Goal: Find specific page/section: Find specific page/section

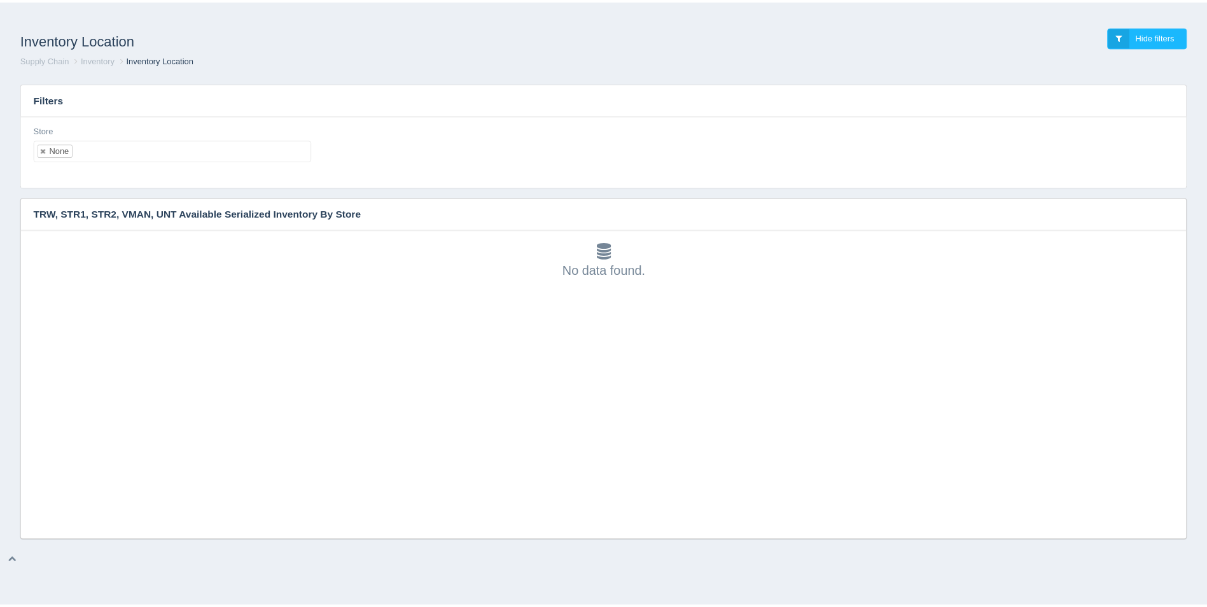
scroll to position [4, 0]
click at [107, 153] on ul "None" at bounding box center [174, 150] width 280 height 22
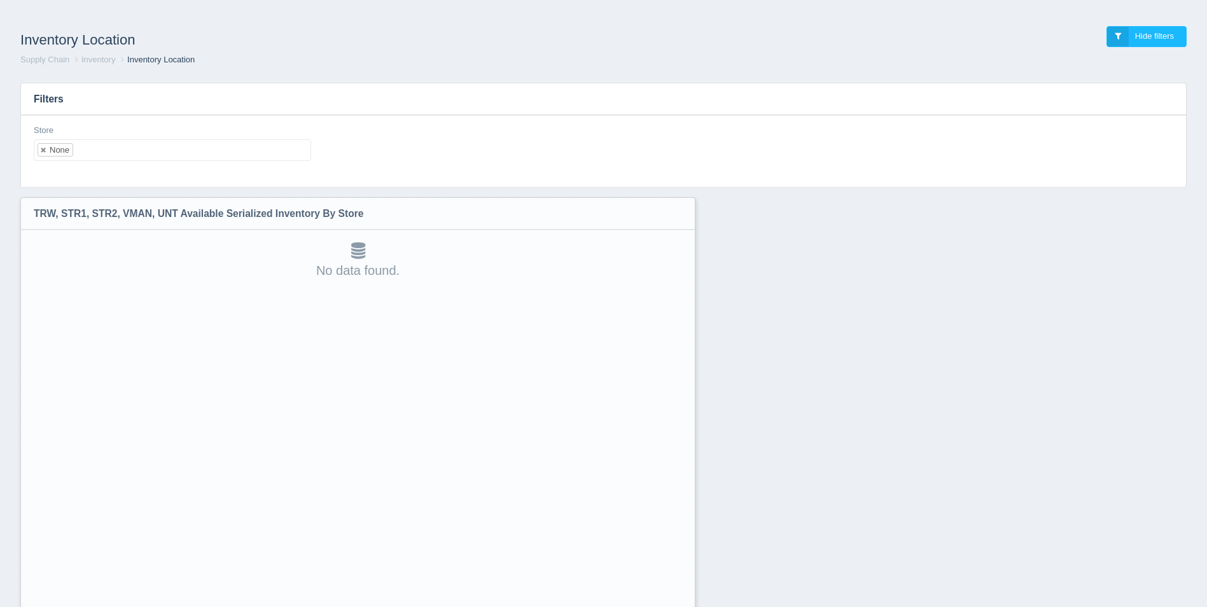
drag, startPoint x: 1187, startPoint y: 534, endPoint x: 686, endPoint y: 639, distance: 511.7
click at [686, 606] on html "Inventory Location Hide filters Supply Chain Inventory Inventory Location Filte…" at bounding box center [603, 336] width 1207 height 673
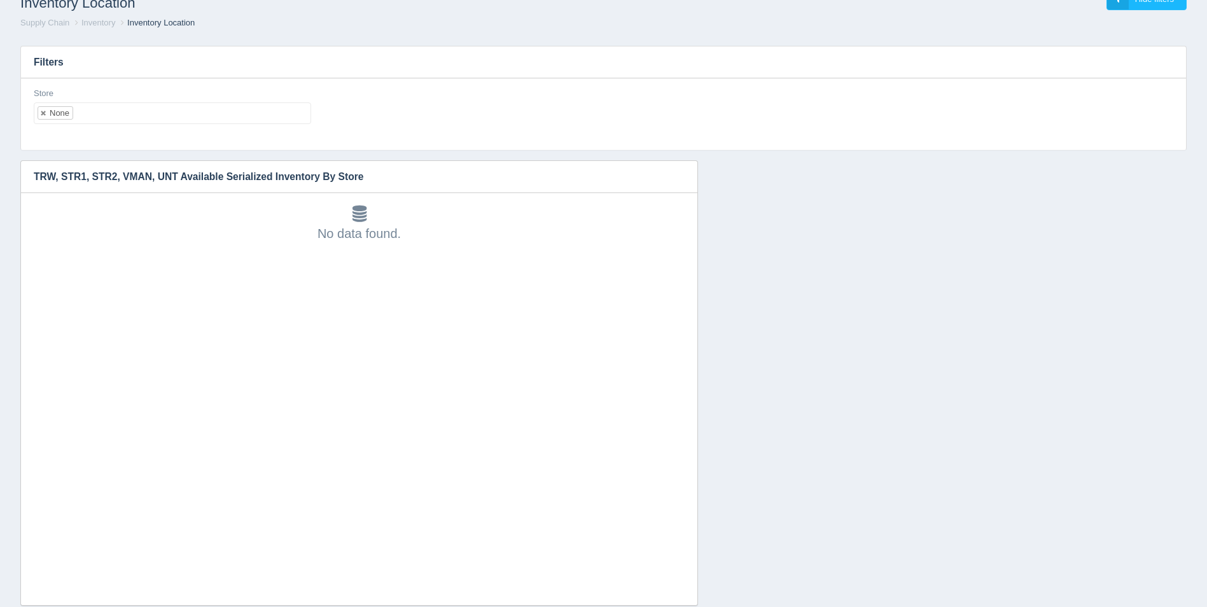
scroll to position [66, 0]
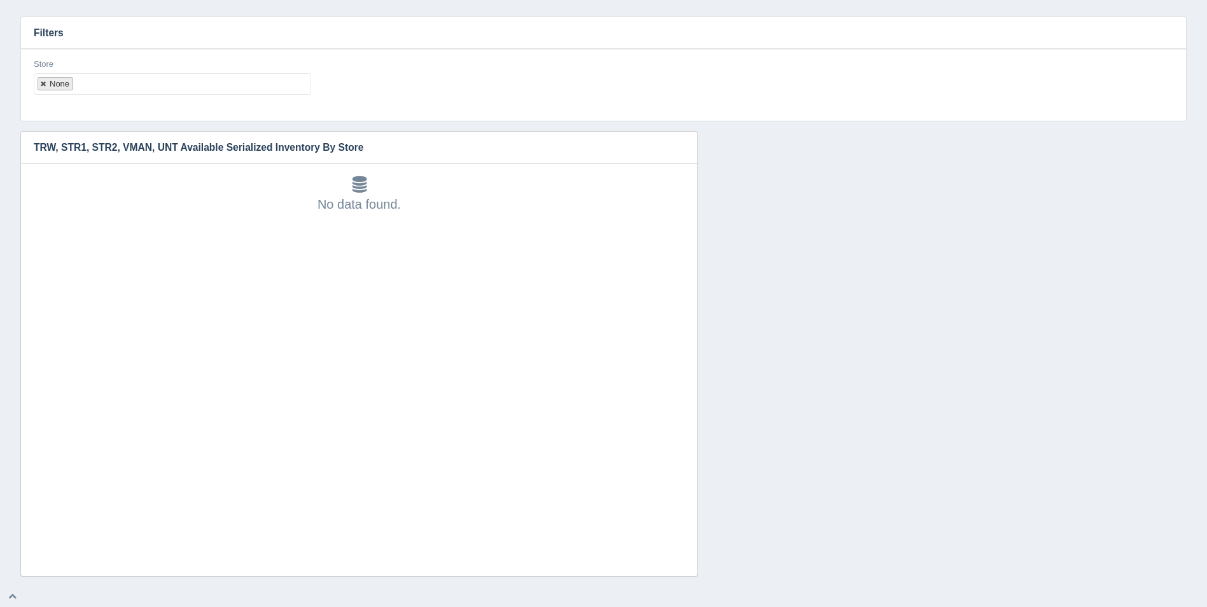
select select
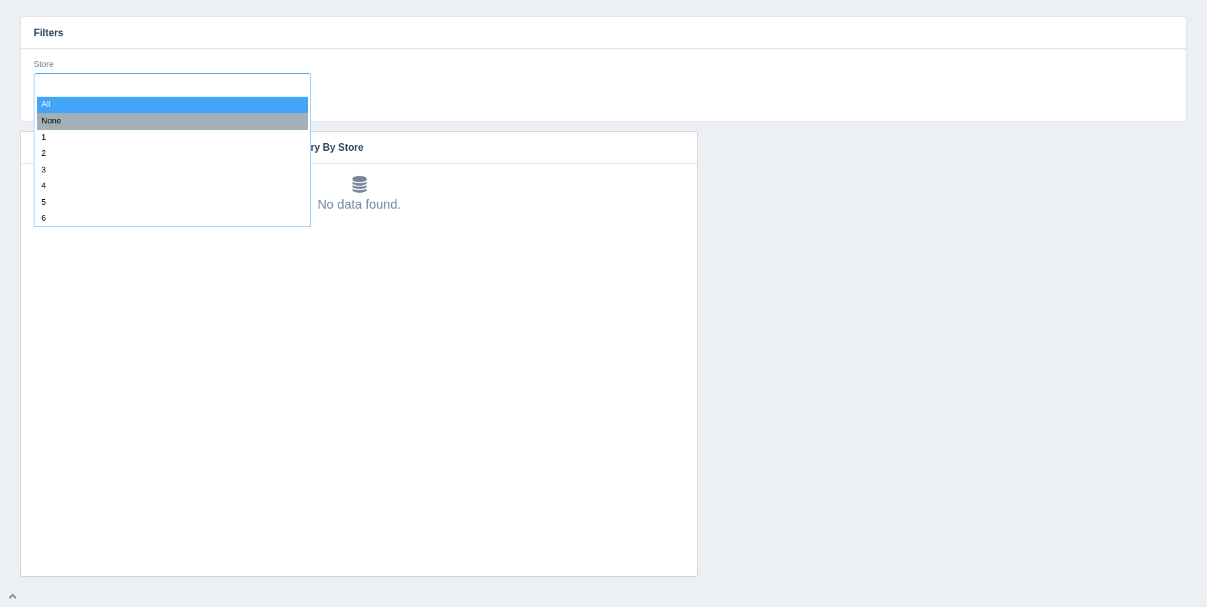
type input "8"
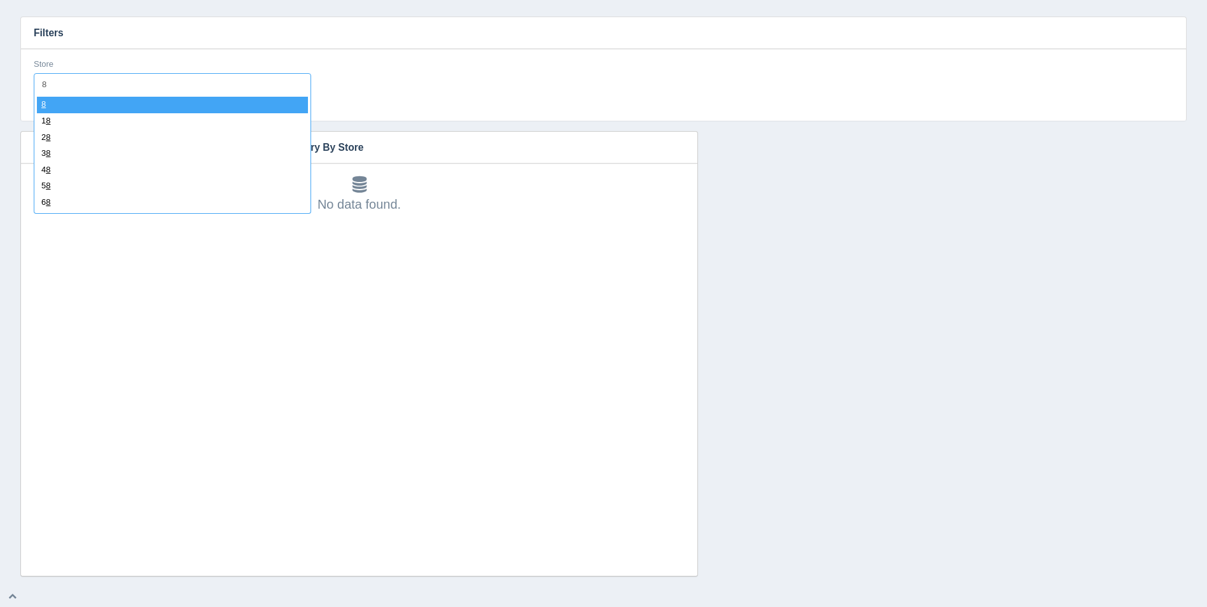
select select "8"
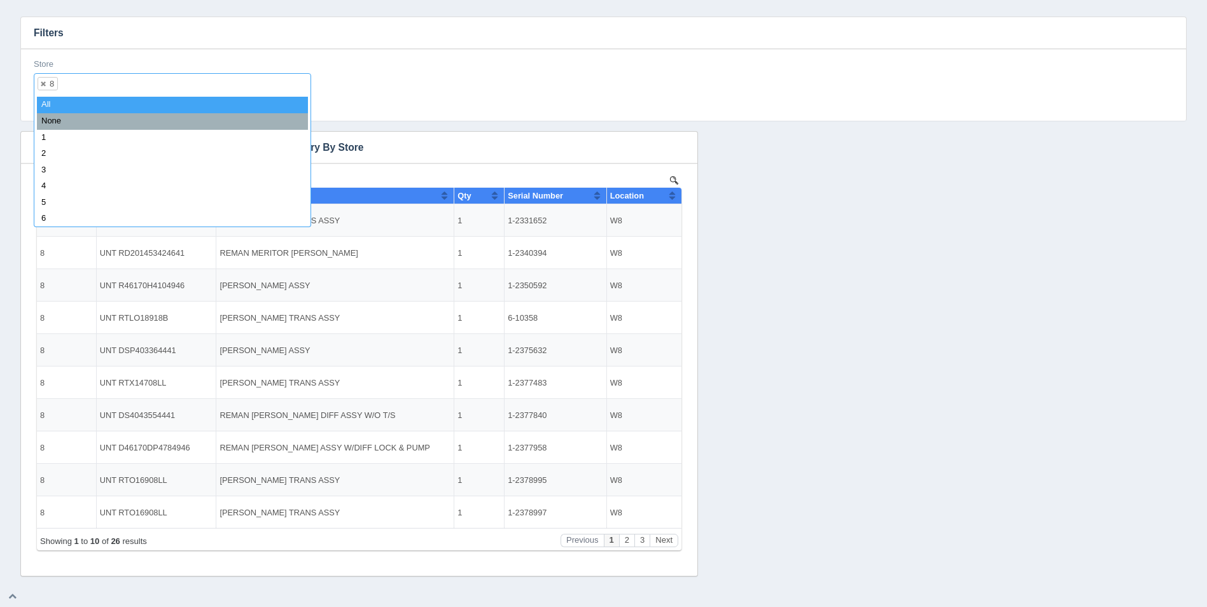
scroll to position [0, 0]
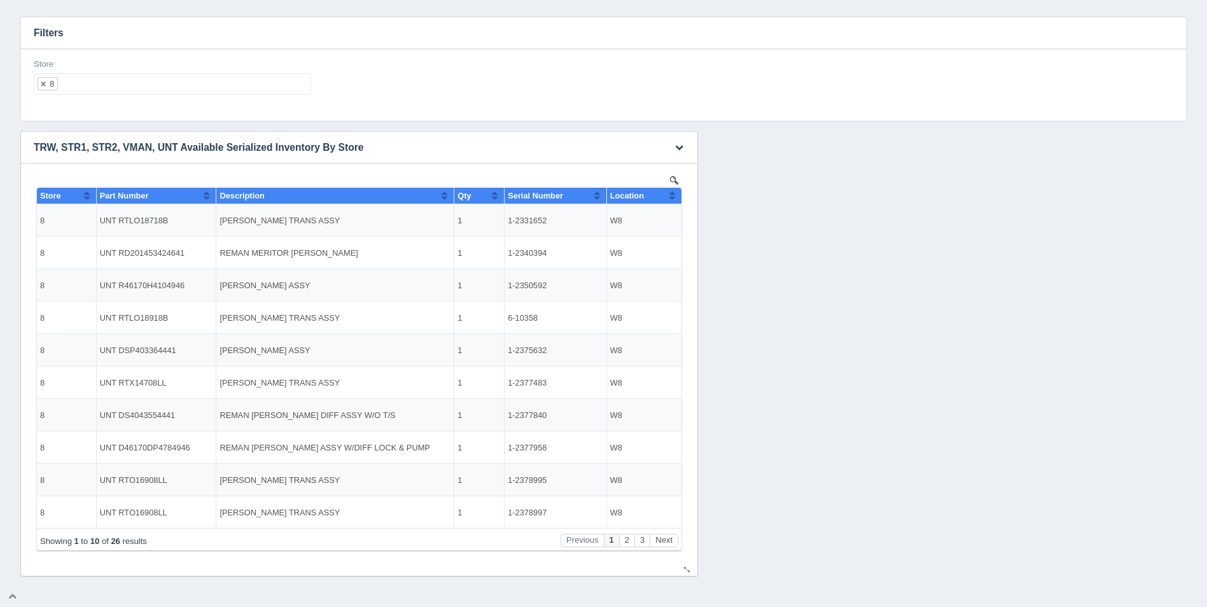
click at [675, 195] on button "Sort column ascending" at bounding box center [672, 195] width 8 height 15
click at [675, 196] on button "Sort column descending" at bounding box center [672, 195] width 8 height 15
click at [145, 93] on ul "8" at bounding box center [172, 84] width 277 height 22
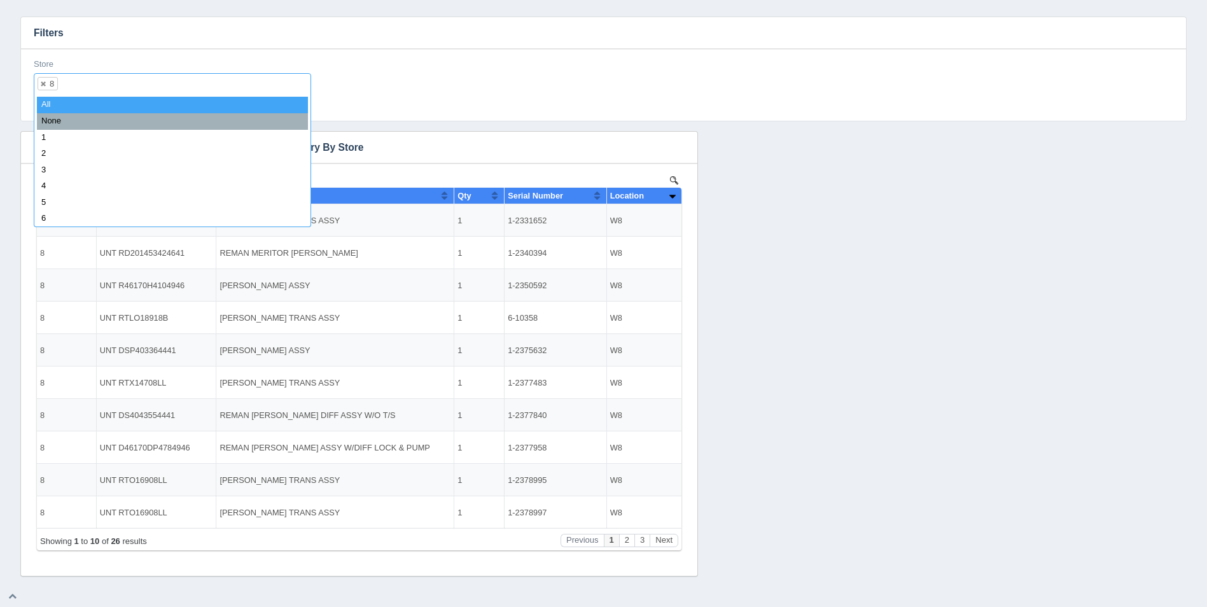
select select
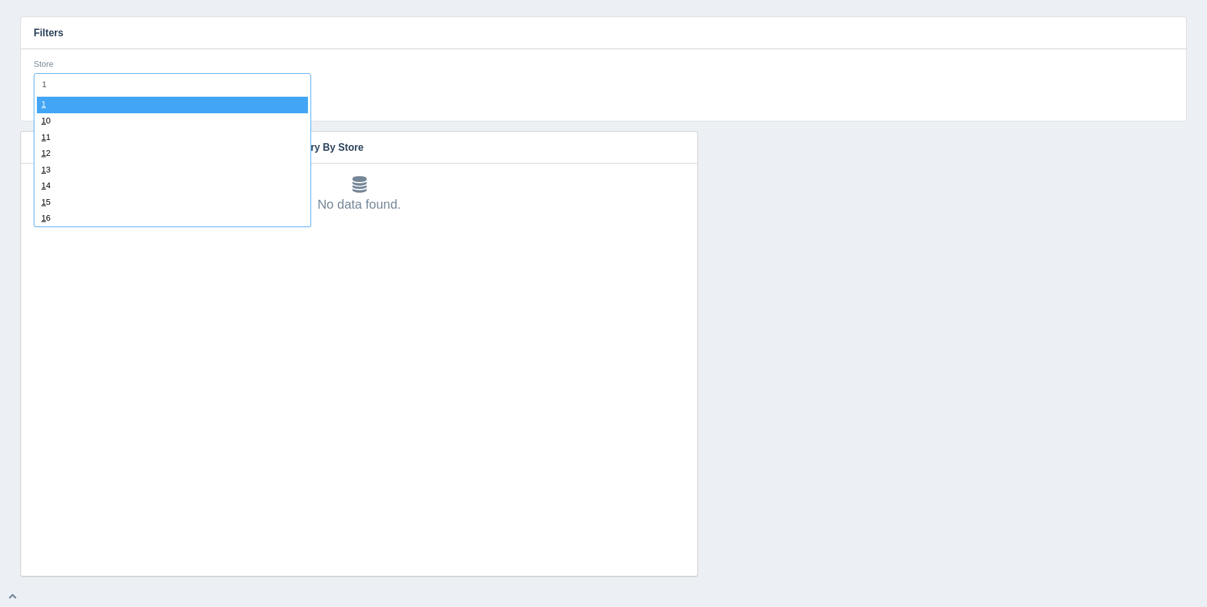
type input "11"
select select "11"
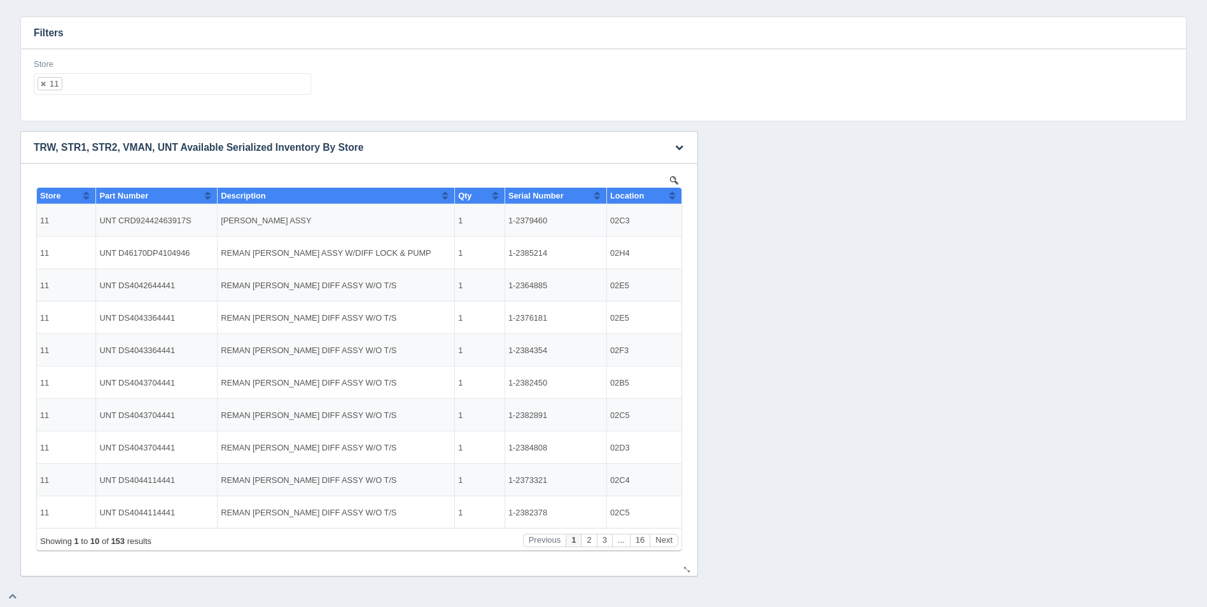
click at [677, 198] on th "Location" at bounding box center [643, 196] width 75 height 17
click at [676, 196] on button "Sort column descending" at bounding box center [672, 195] width 8 height 15
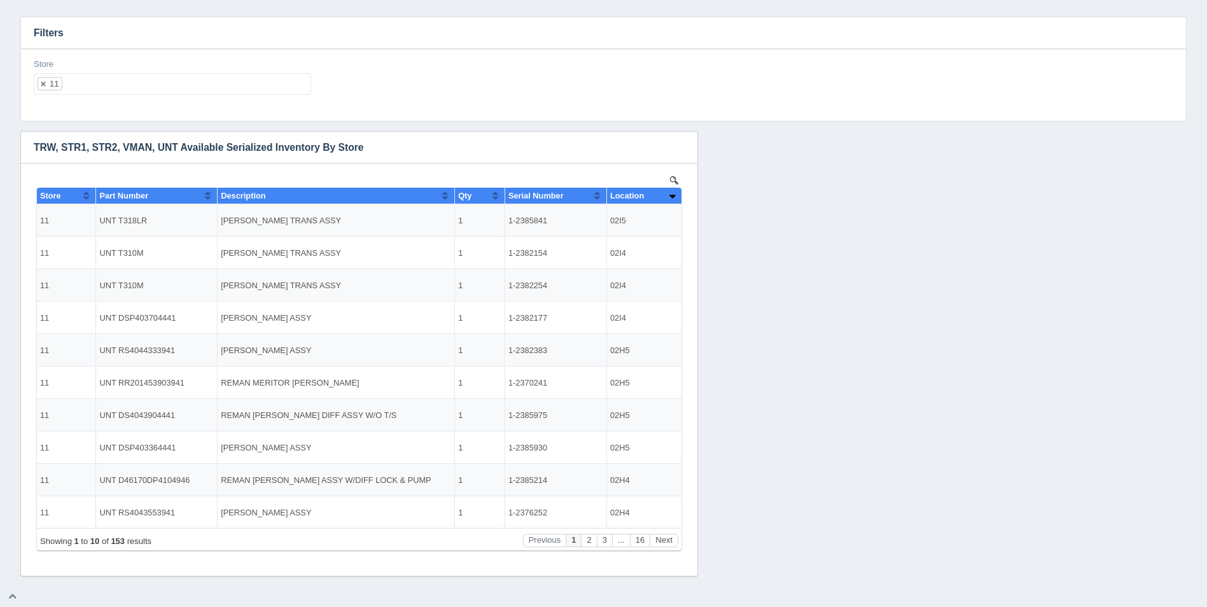
click at [176, 93] on ul "11" at bounding box center [172, 84] width 277 height 22
select select
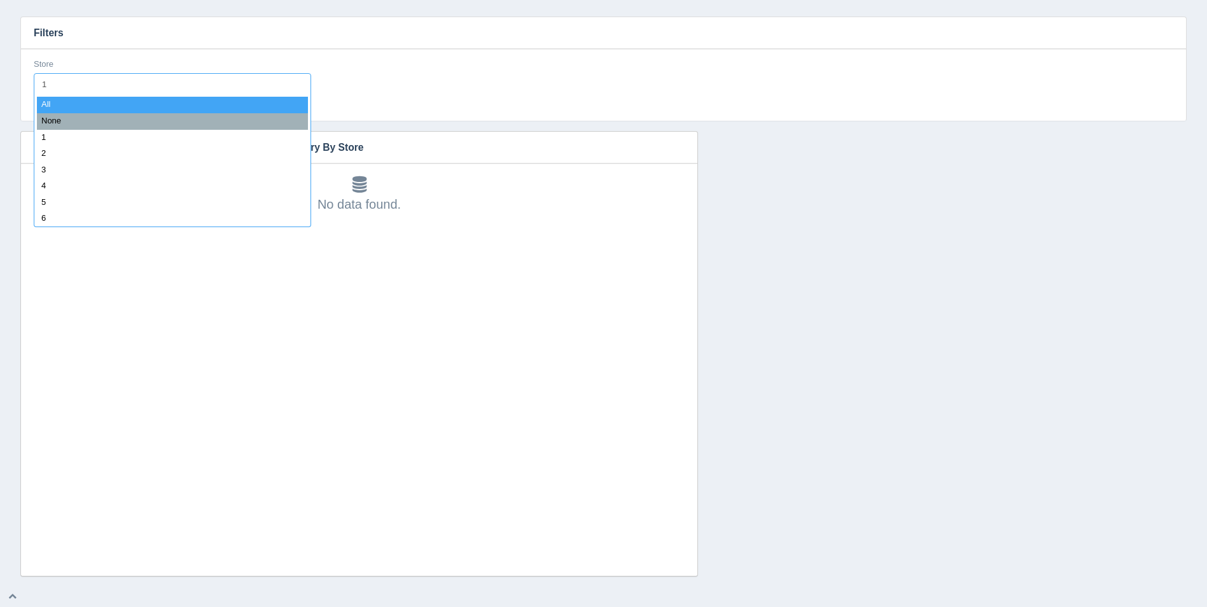
type input "12"
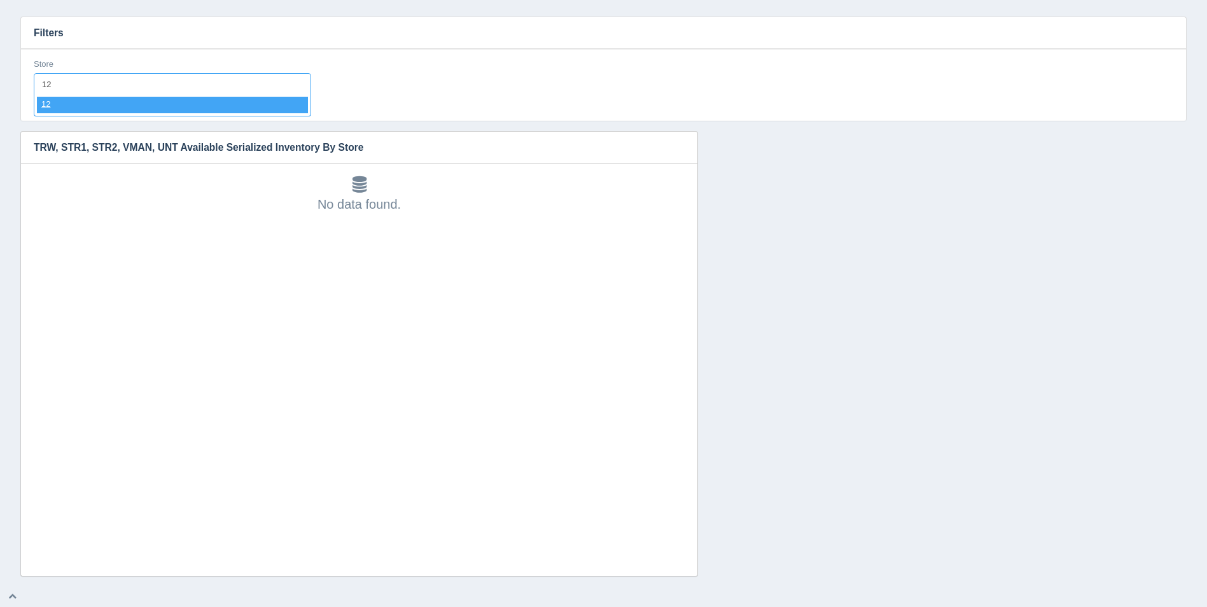
select select "12"
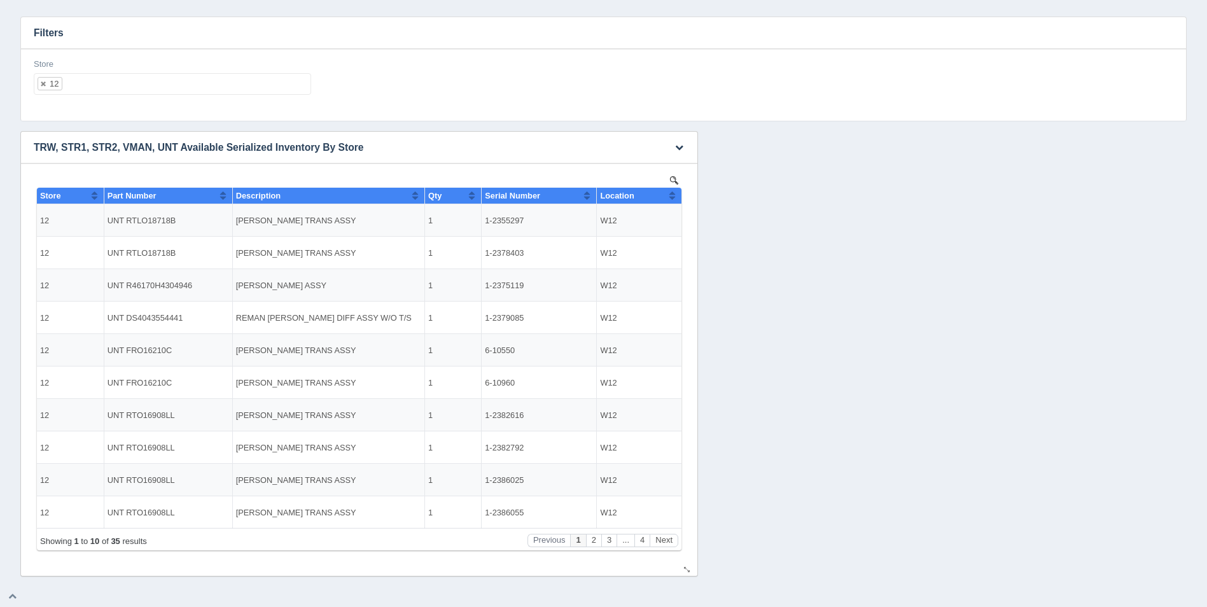
click at [675, 194] on button "Sort column ascending" at bounding box center [672, 195] width 8 height 15
click at [675, 193] on button "Sort column descending" at bounding box center [672, 195] width 8 height 15
click at [220, 81] on ul "12" at bounding box center [172, 84] width 277 height 22
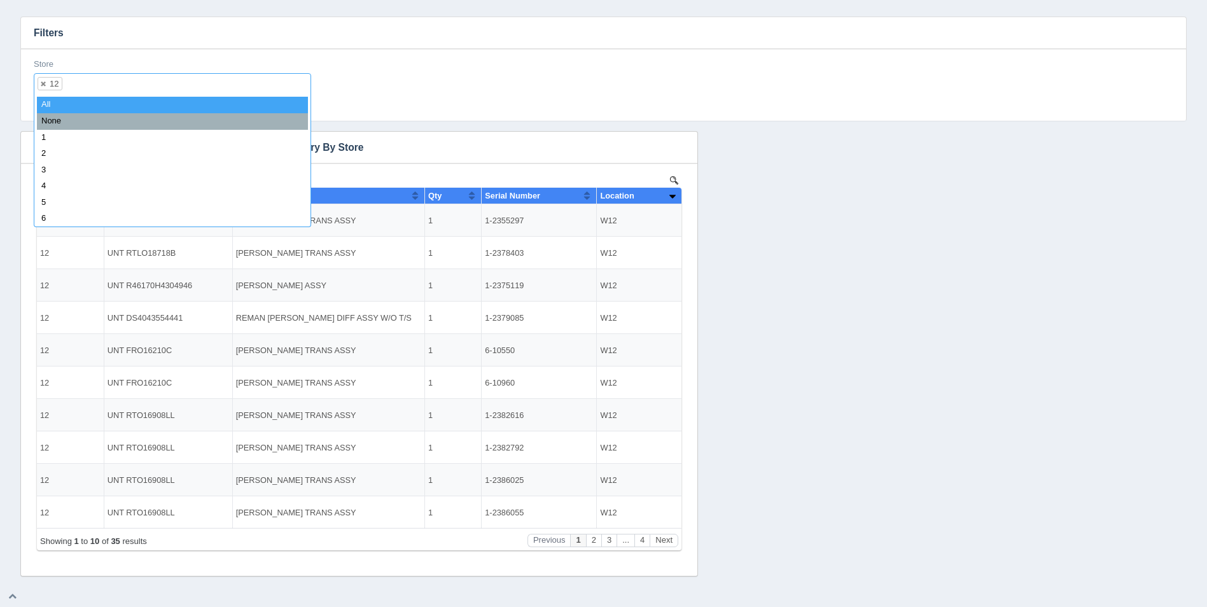
select select
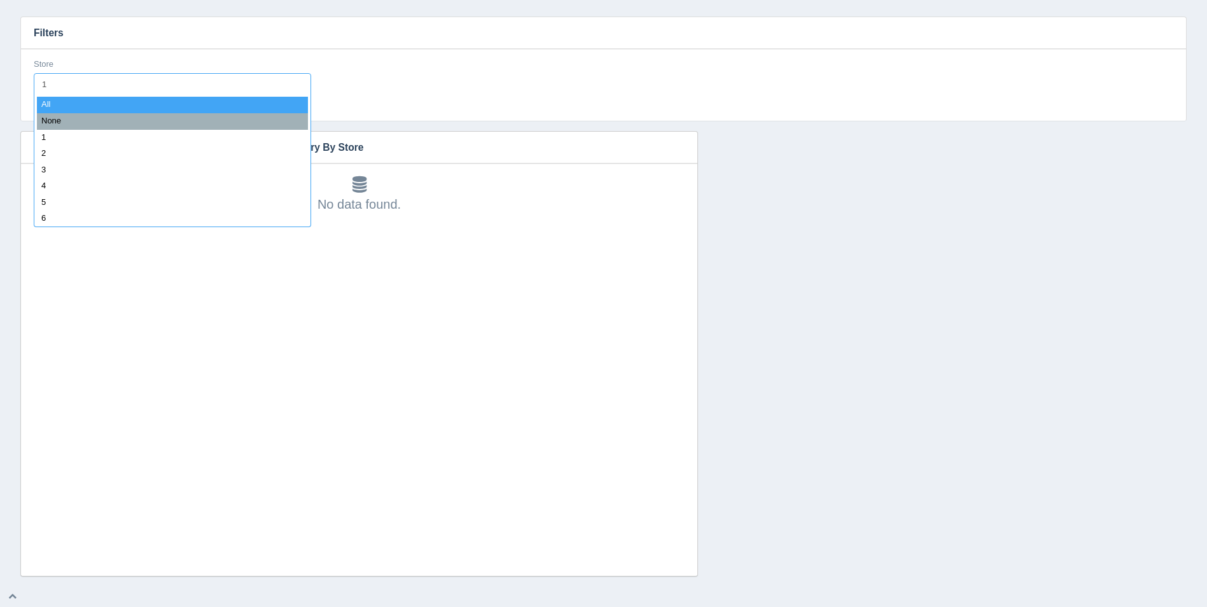
type input "13"
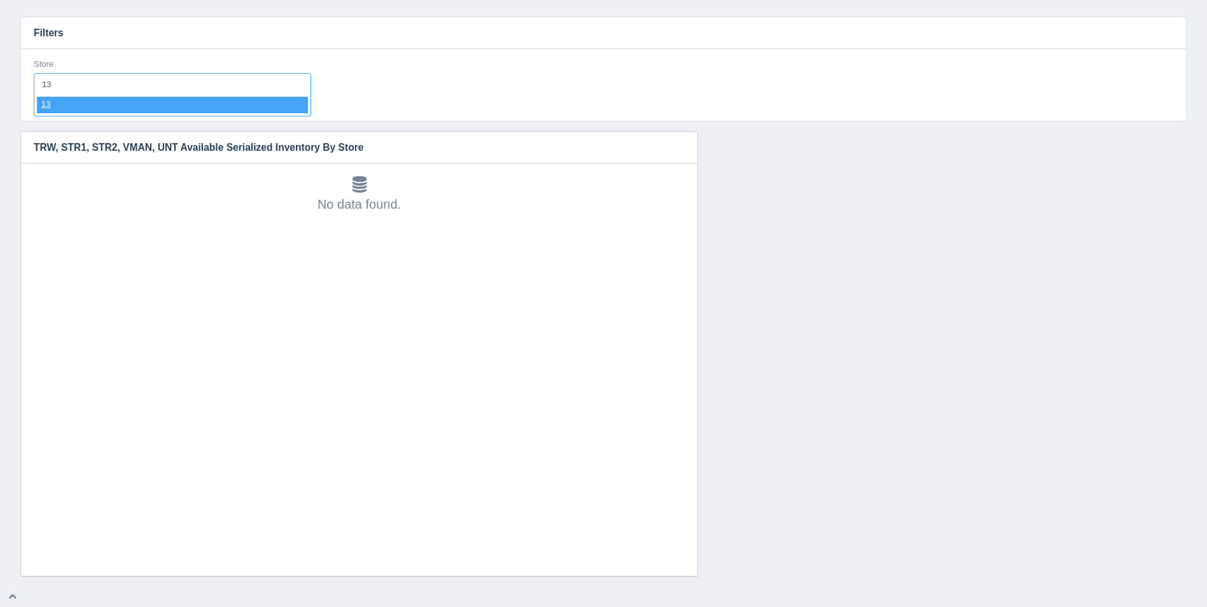
select select "13"
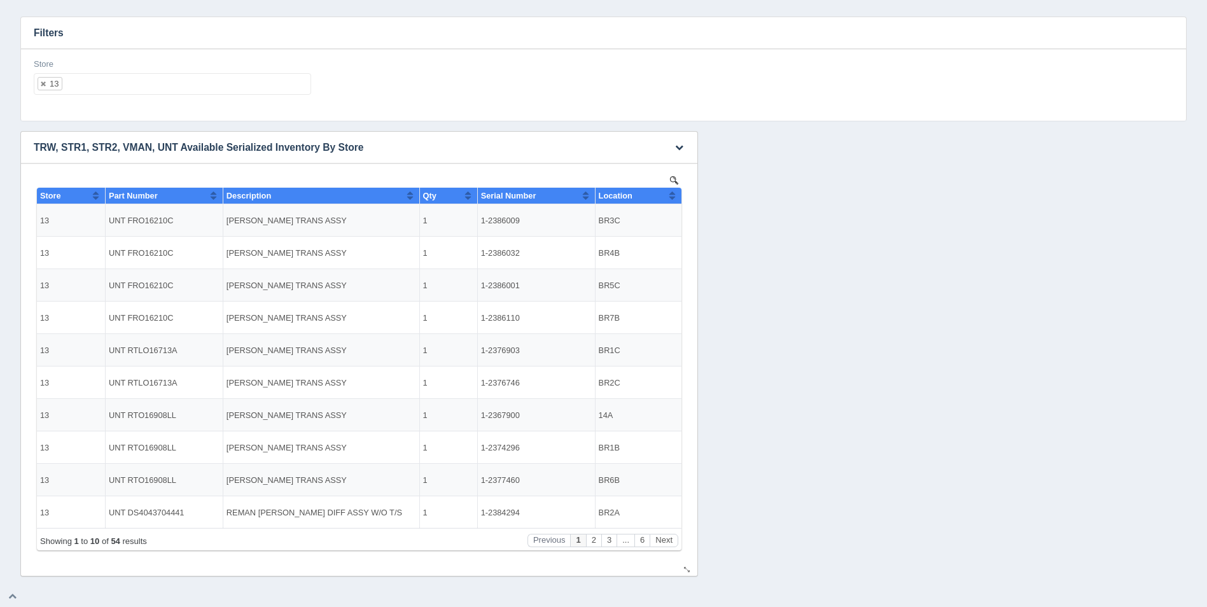
click at [674, 196] on button "Sort column ascending" at bounding box center [672, 195] width 8 height 15
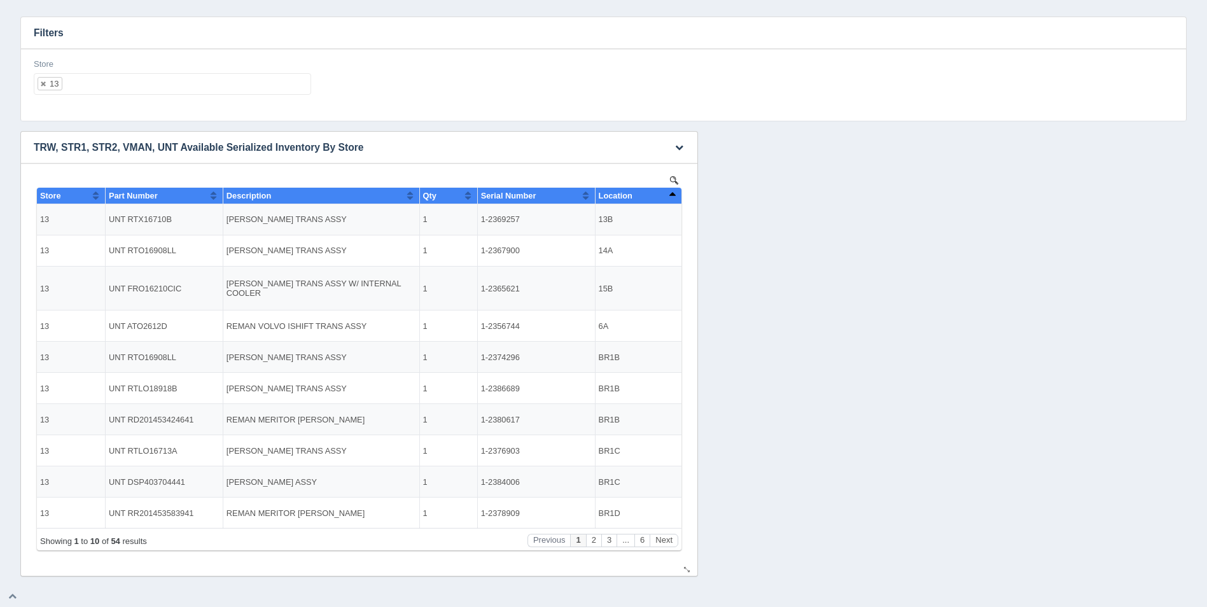
click at [674, 196] on button "Sort column descending" at bounding box center [672, 195] width 8 height 15
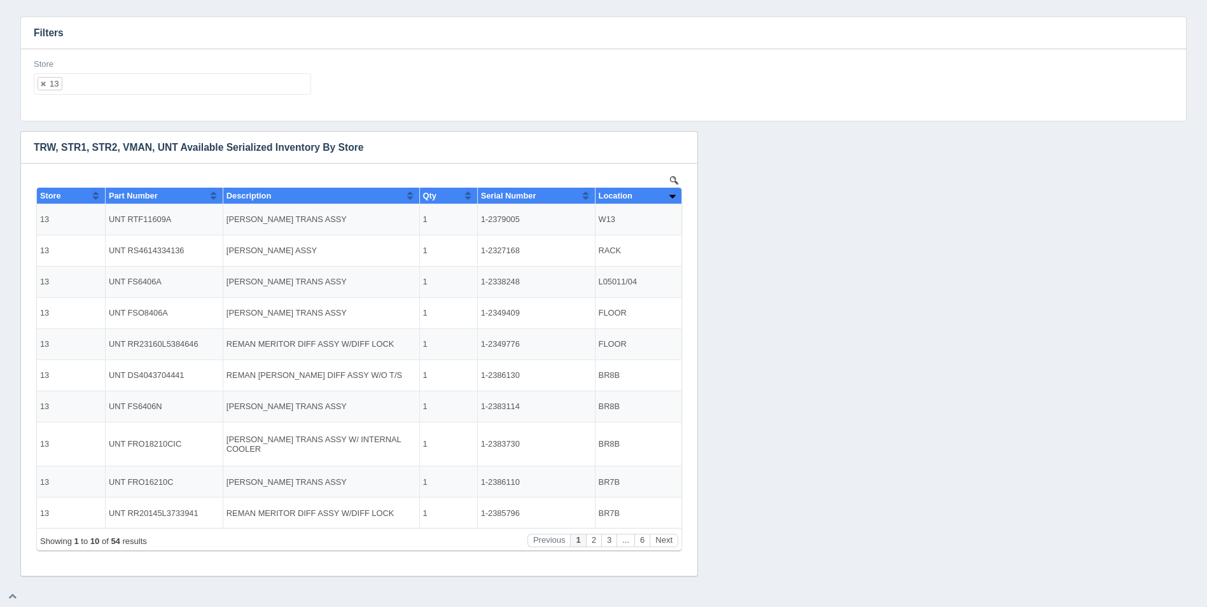
click at [168, 86] on ul "13" at bounding box center [172, 84] width 277 height 22
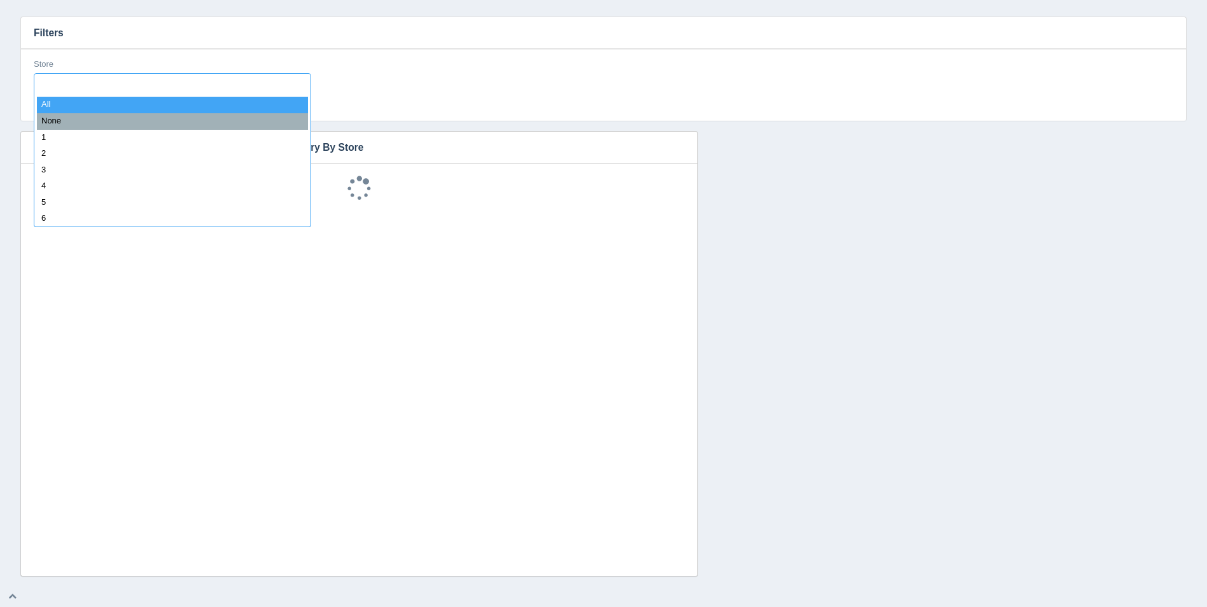
select select
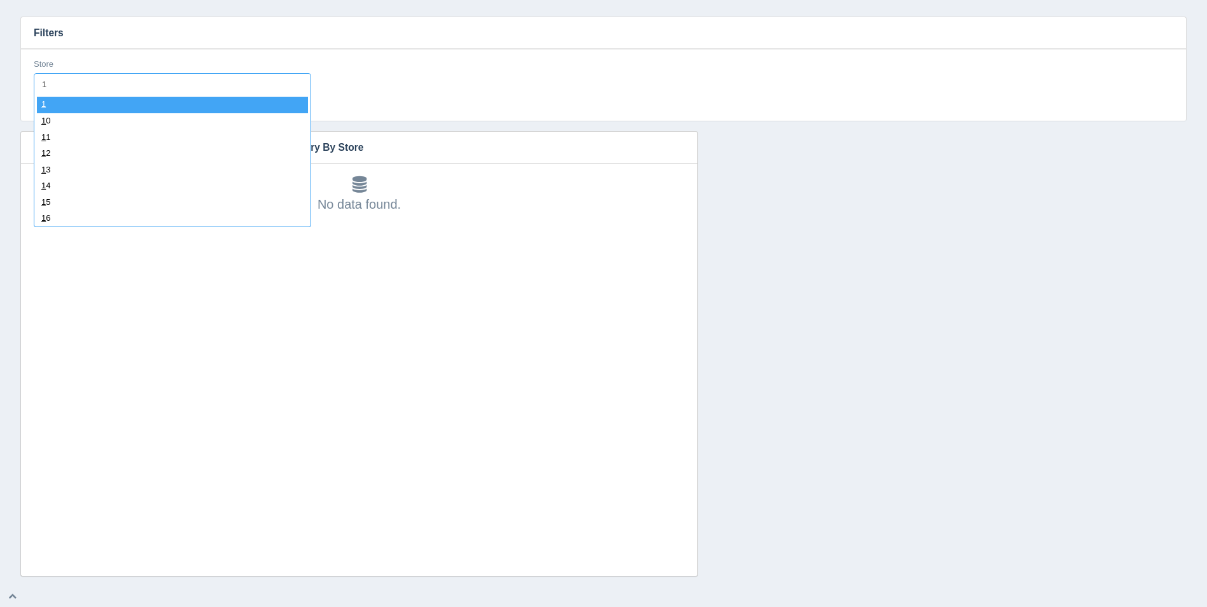
type input "14"
select select "14"
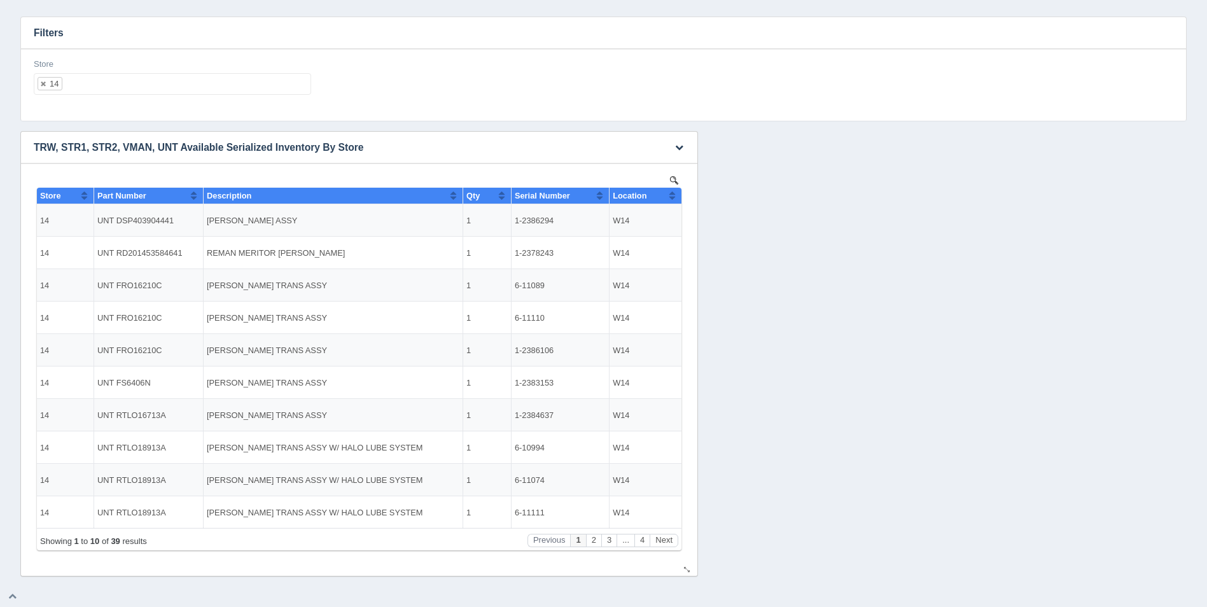
click at [674, 195] on button "Sort column ascending" at bounding box center [672, 195] width 8 height 15
click at [674, 195] on button "Sort column descending" at bounding box center [672, 195] width 8 height 15
click at [250, 88] on ul "14" at bounding box center [172, 84] width 277 height 22
select select
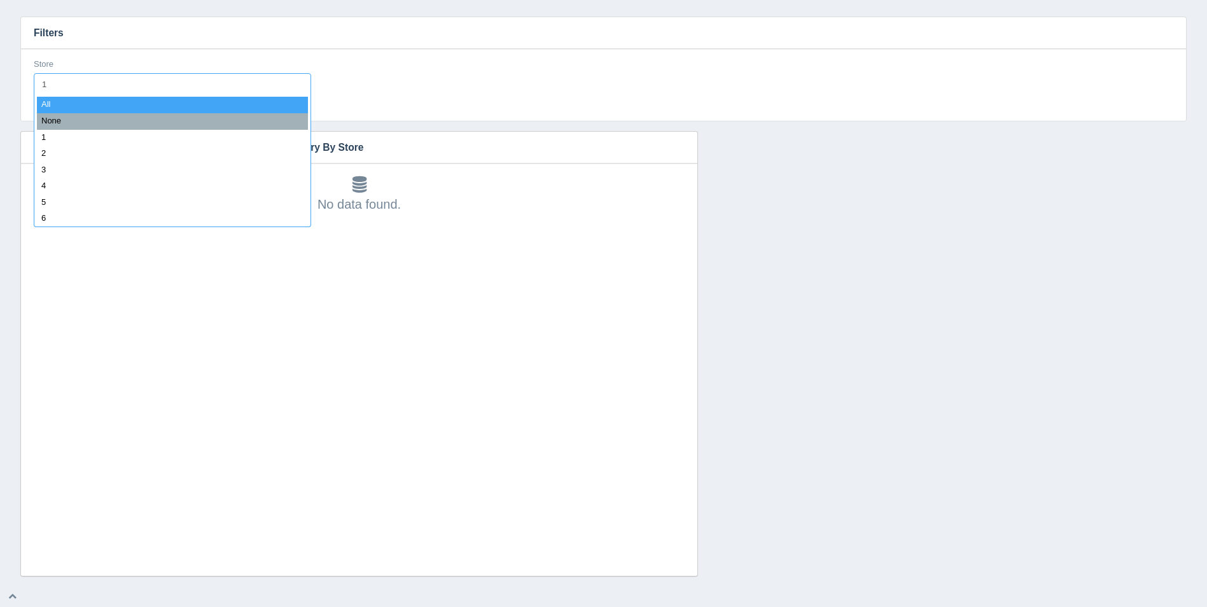
type input "15"
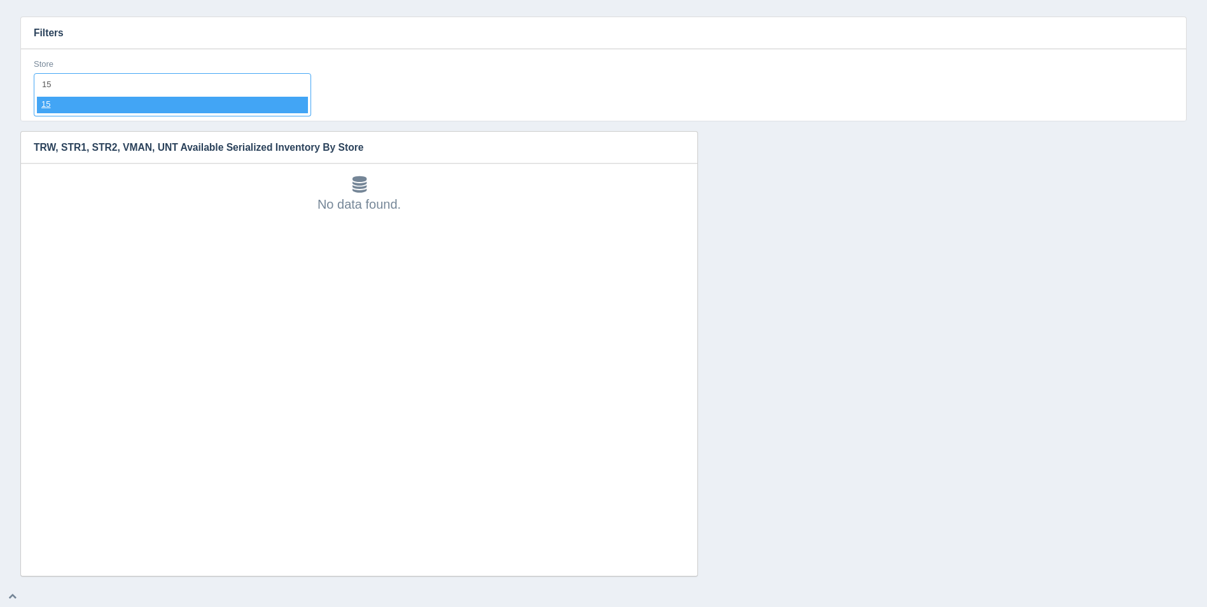
select select "15"
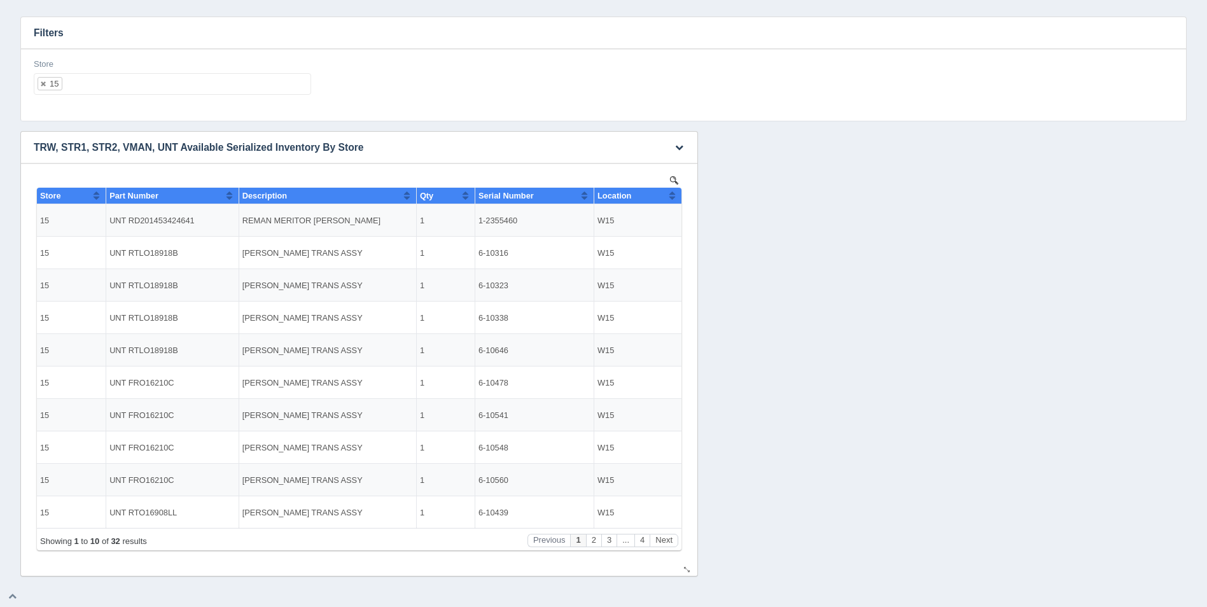
click at [670, 198] on button "Sort column ascending" at bounding box center [672, 195] width 8 height 15
click at [670, 198] on button "Sort column descending" at bounding box center [672, 195] width 8 height 15
